Goal: Task Accomplishment & Management: Manage account settings

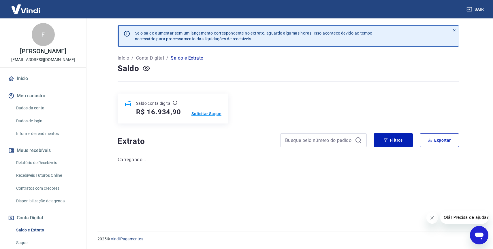
click at [210, 116] on p "Solicitar Saque" at bounding box center [206, 114] width 30 height 6
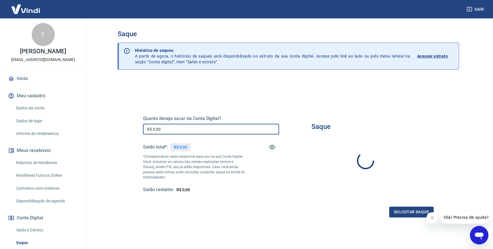
click at [186, 130] on input "R$ 0,00" at bounding box center [211, 129] width 136 height 11
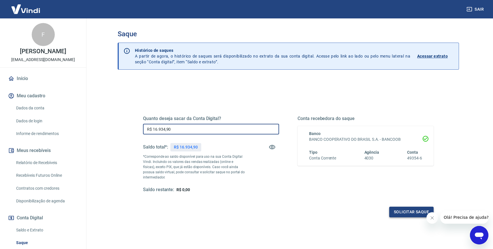
type input "R$ 16.934,90"
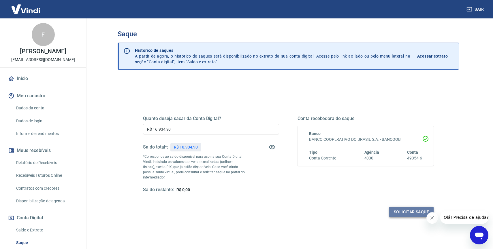
click at [405, 210] on button "Solicitar saque" at bounding box center [411, 212] width 44 height 11
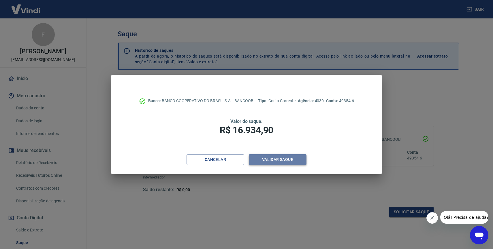
click at [287, 163] on button "Validar saque" at bounding box center [278, 159] width 58 height 11
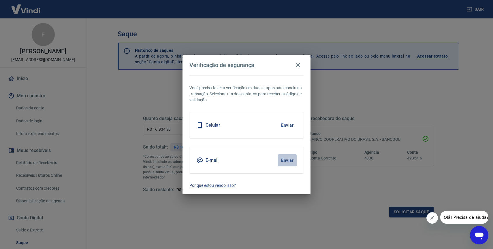
click at [287, 163] on button "Enviar" at bounding box center [287, 160] width 19 height 12
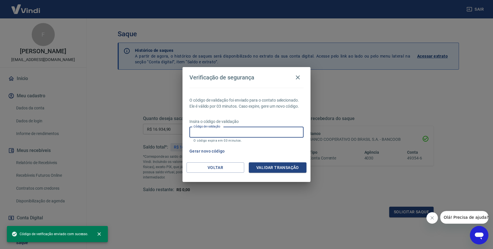
click at [237, 133] on input "Código de validação" at bounding box center [246, 132] width 114 height 11
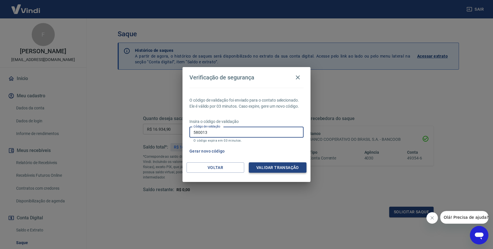
type input "580013"
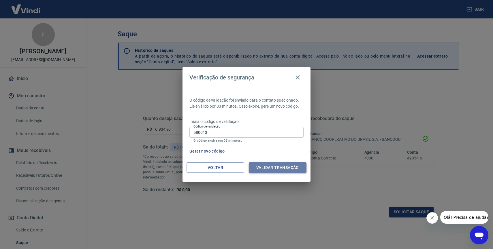
click at [272, 165] on button "Validar transação" at bounding box center [278, 168] width 58 height 11
